Goal: Task Accomplishment & Management: Manage account settings

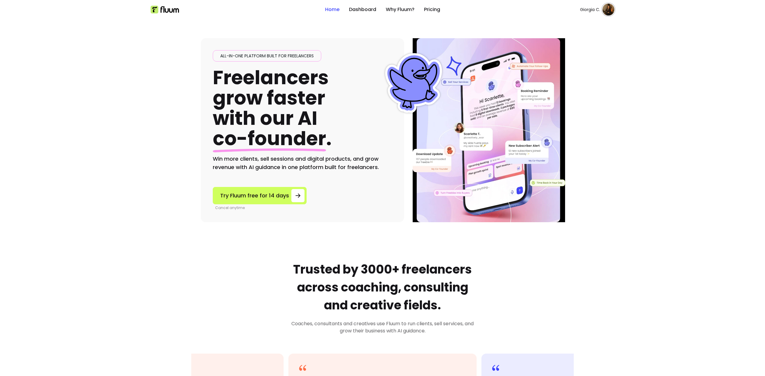
click at [603, 9] on img at bounding box center [609, 10] width 12 height 12
click at [576, 57] on span "Log Out" at bounding box center [585, 55] width 44 height 6
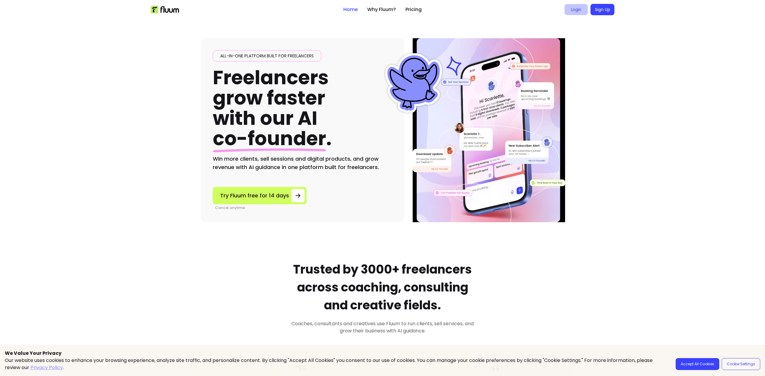
click at [570, 11] on link "Login" at bounding box center [576, 9] width 23 height 11
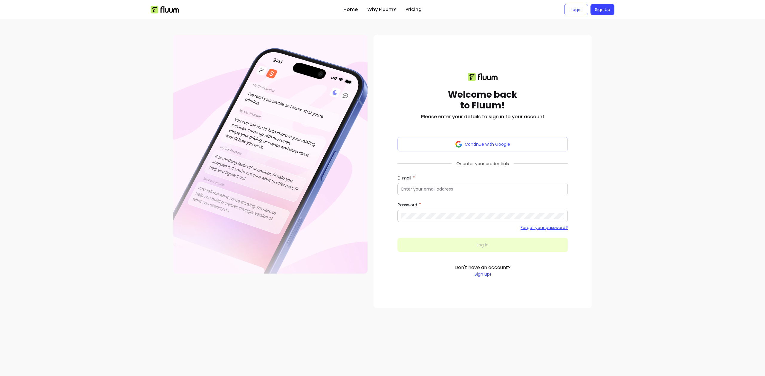
click at [433, 190] on input "E-mail" at bounding box center [482, 189] width 163 height 6
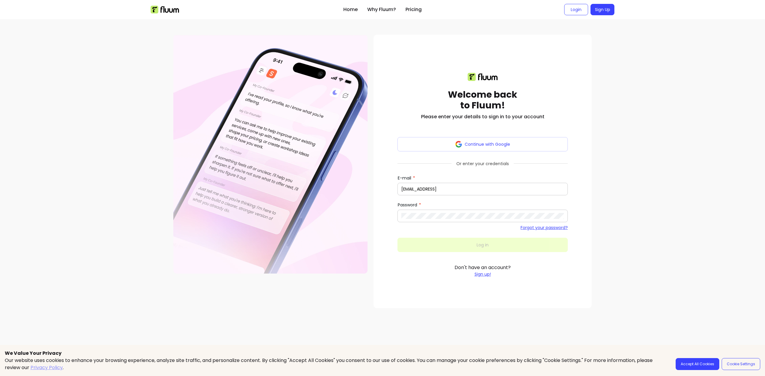
type input "solobiz456@fluum.ai"
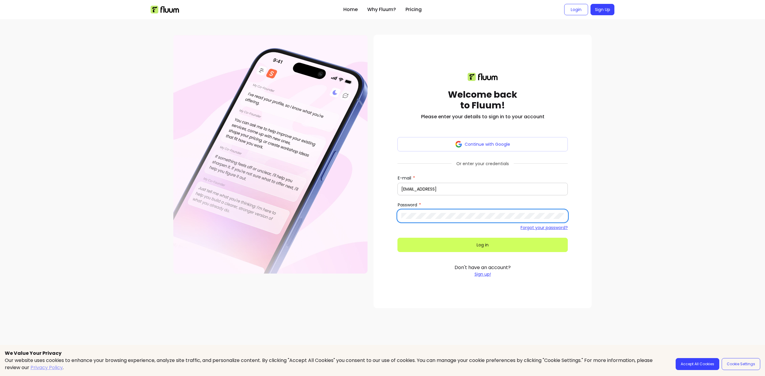
click at [398, 238] on button "Log in" at bounding box center [483, 245] width 170 height 14
